Goal: Navigation & Orientation: Find specific page/section

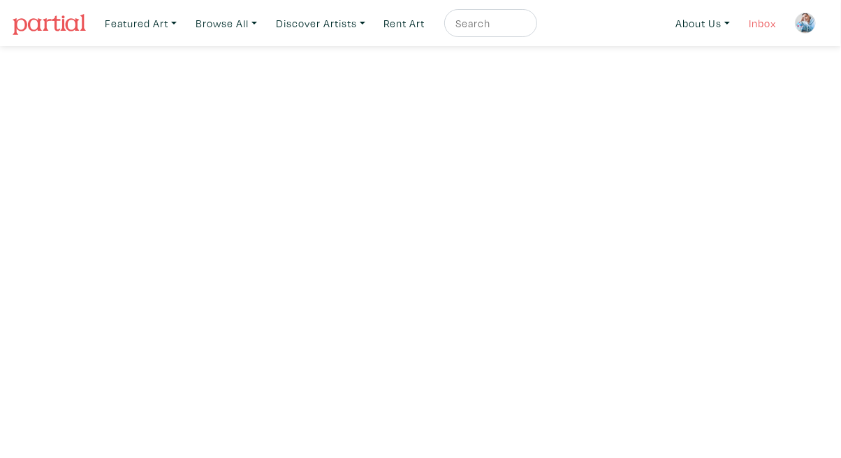
click at [749, 22] on link "Inbox" at bounding box center [763, 23] width 40 height 29
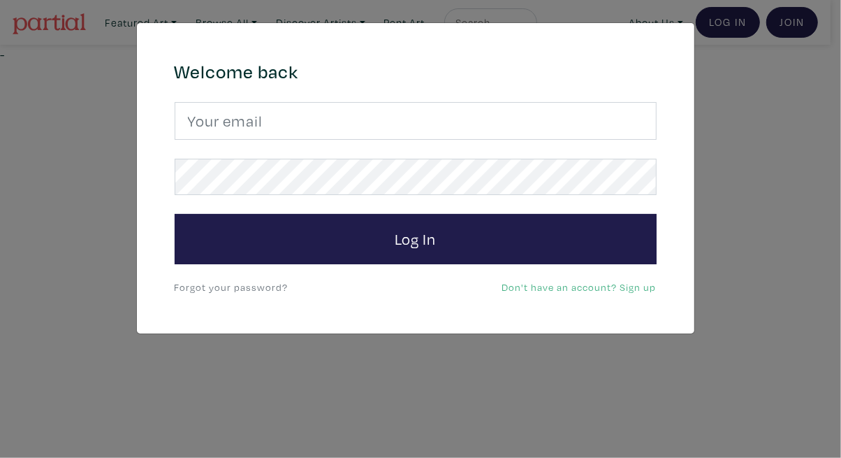
drag, startPoint x: 0, startPoint y: 0, endPoint x: 727, endPoint y: 29, distance: 727.2
click at [727, 29] on div "× 664c6a6d6e3476504e6b79362f4172494552756f694733386b666278545363695a485979654c4…" at bounding box center [420, 229] width 841 height 458
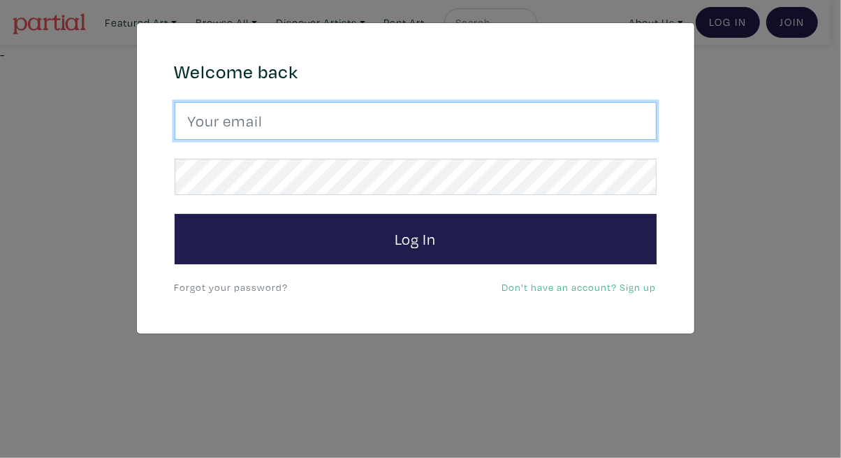
type input "tylerburey1@gmail.com"
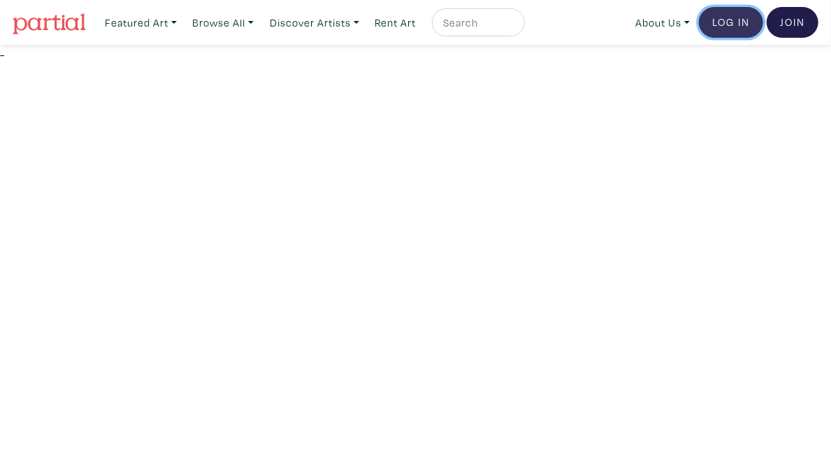
click at [736, 17] on link "Log In" at bounding box center [731, 22] width 64 height 31
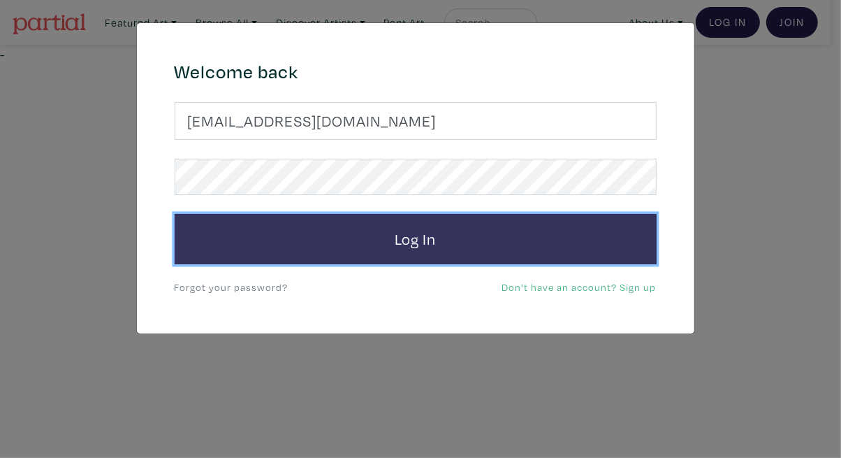
click at [458, 229] on button "Log In" at bounding box center [416, 239] width 482 height 50
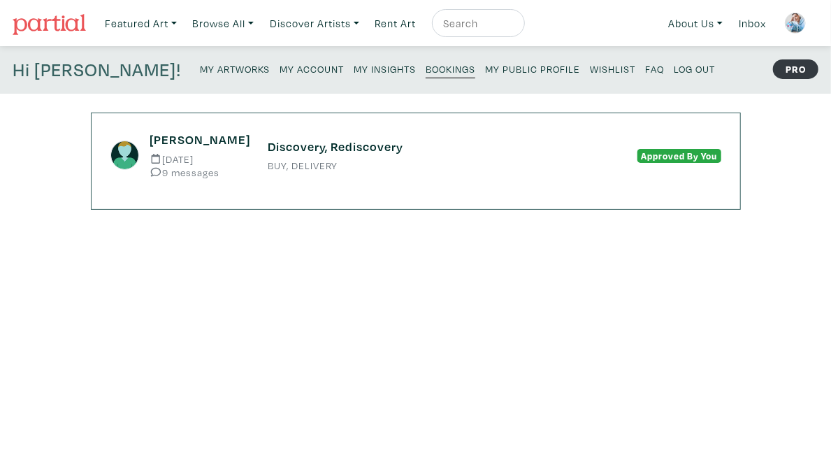
click at [200, 72] on small "My Artworks" at bounding box center [235, 68] width 70 height 13
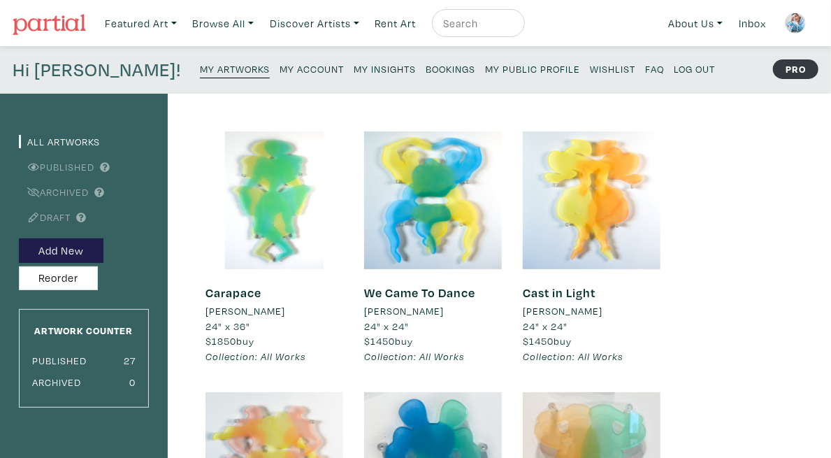
click at [59, 17] on img at bounding box center [49, 24] width 73 height 21
